Goal: Transaction & Acquisition: Subscribe to service/newsletter

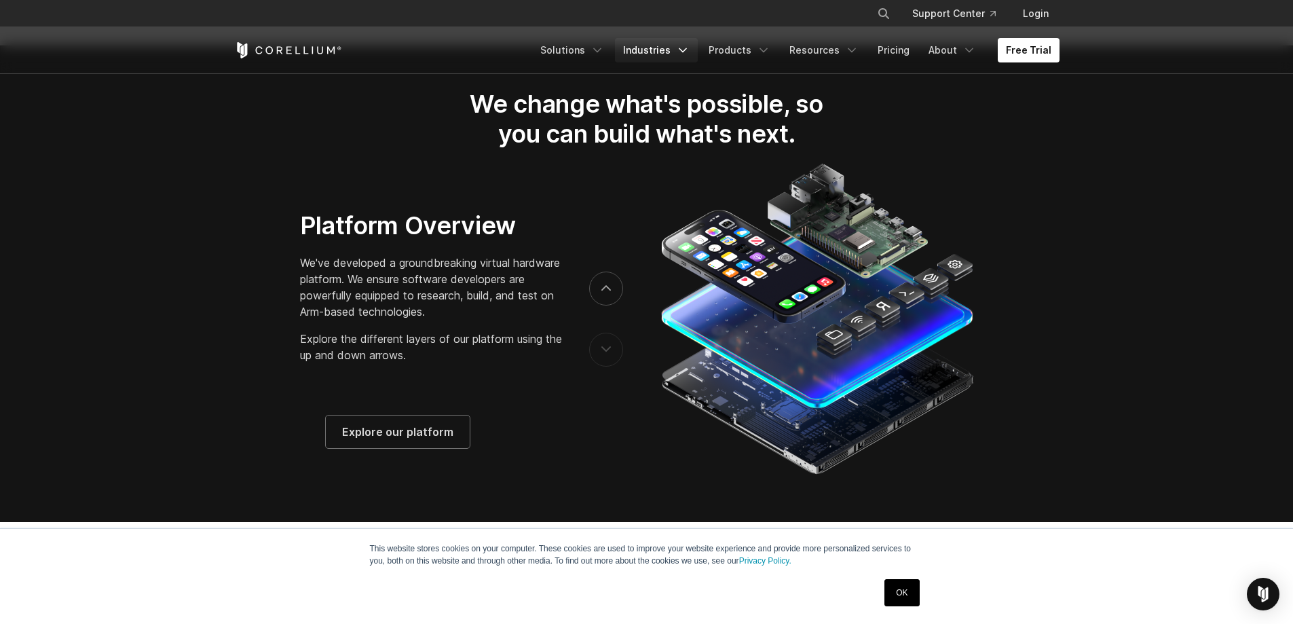
scroll to position [2160, 0]
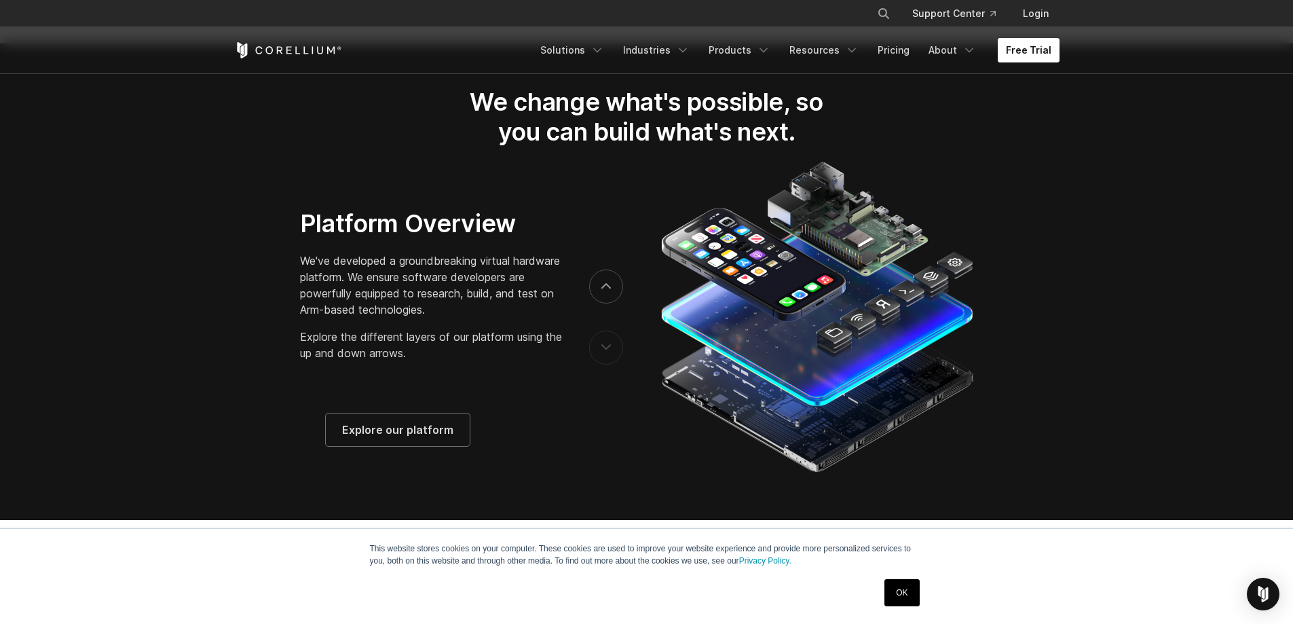
click at [1038, 56] on link "Free Trial" at bounding box center [1029, 50] width 62 height 24
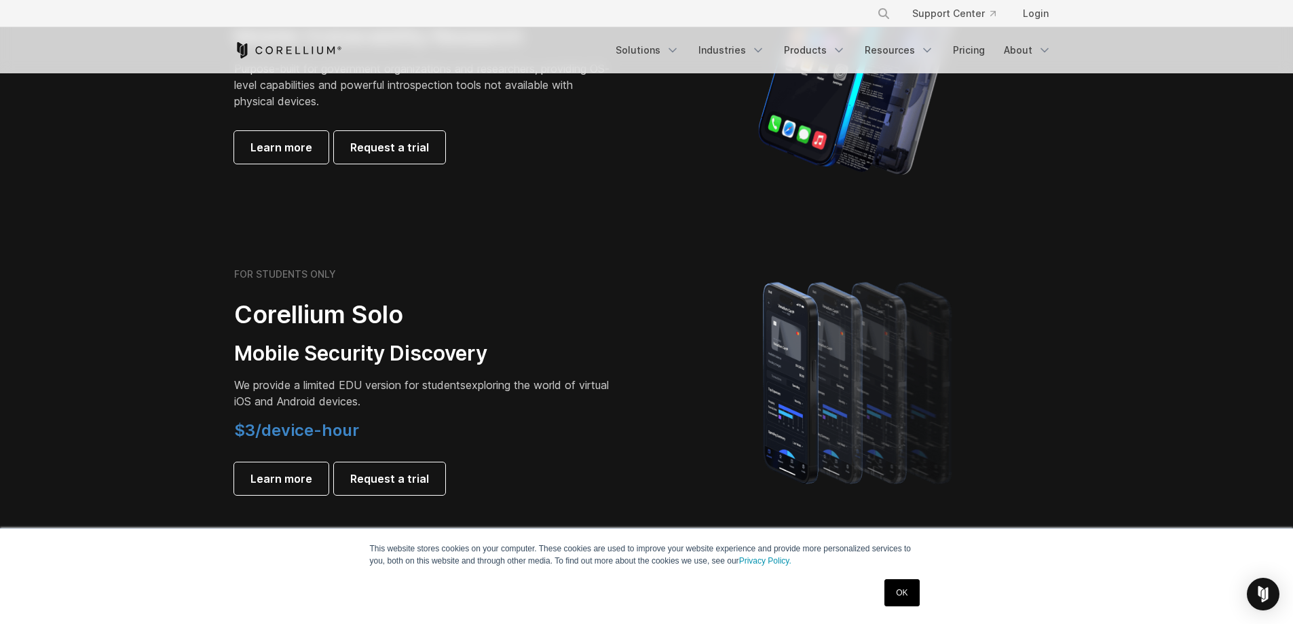
scroll to position [809, 0]
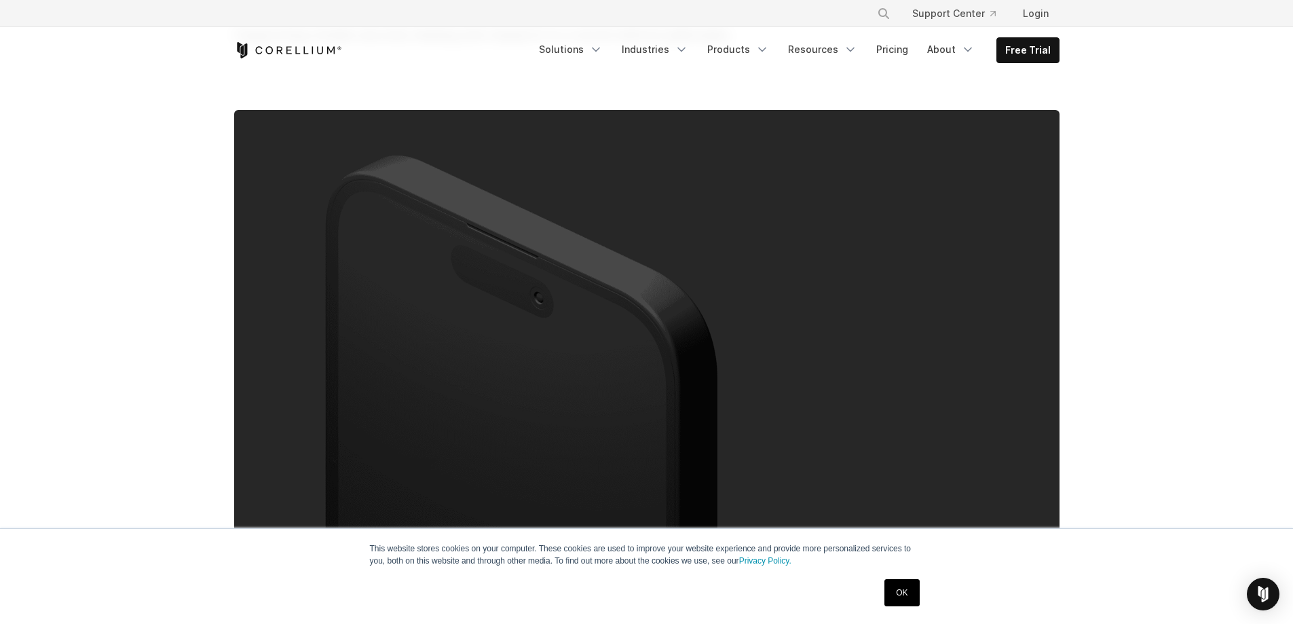
scroll to position [166, 0]
click at [908, 589] on link "OK" at bounding box center [902, 592] width 35 height 27
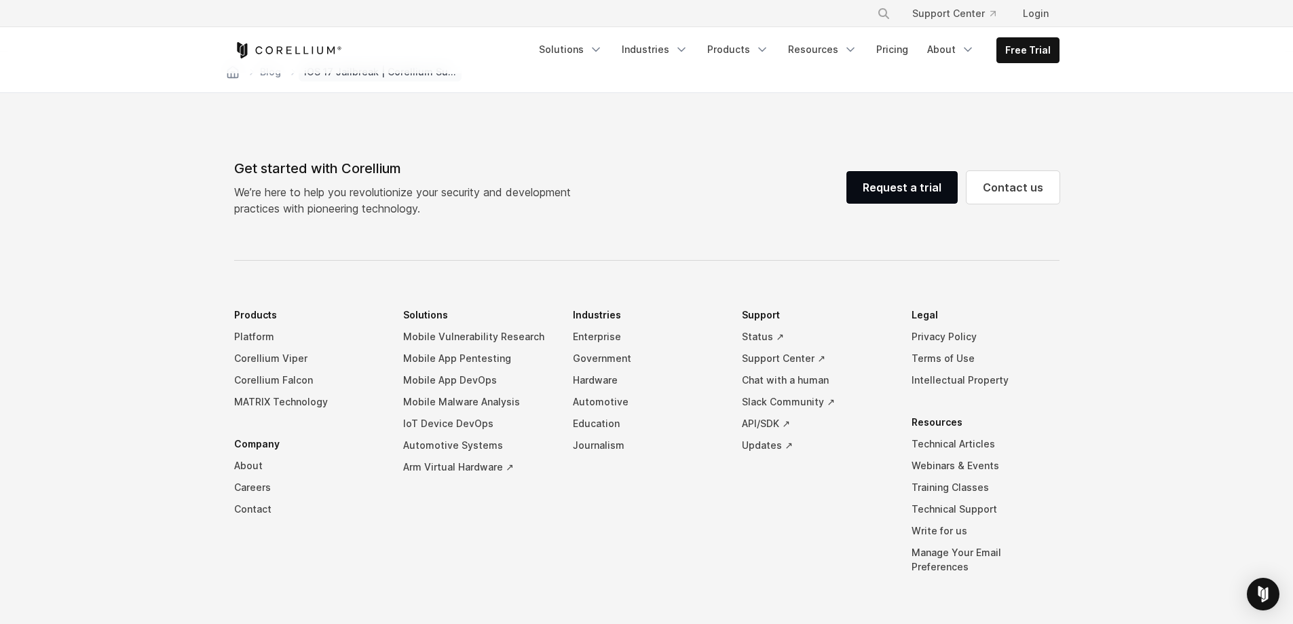
scroll to position [3851, 0]
